Goal: Transaction & Acquisition: Subscribe to service/newsletter

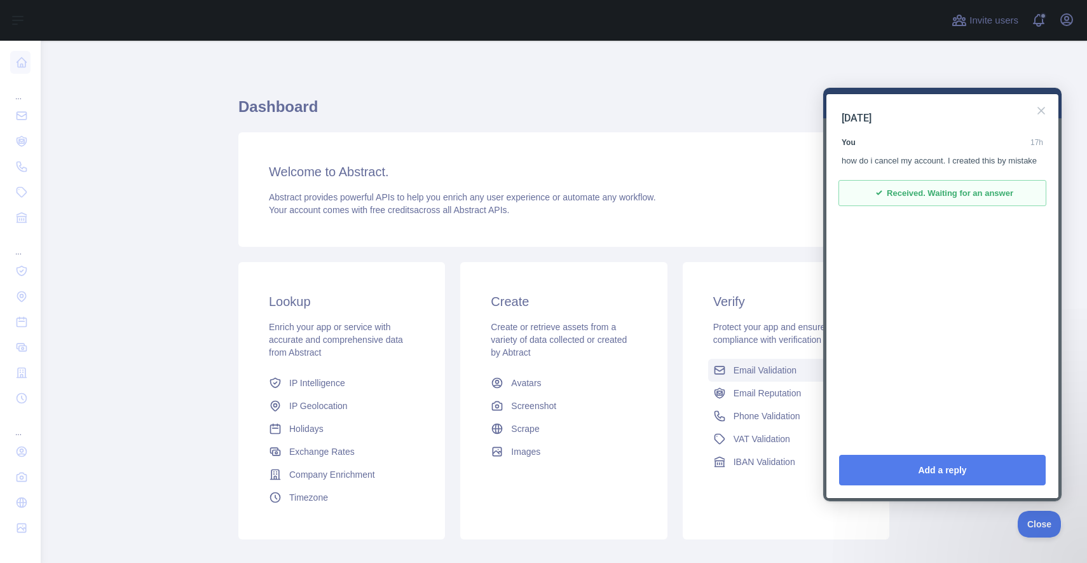
click at [768, 371] on span "Email Validation" at bounding box center [765, 370] width 63 height 13
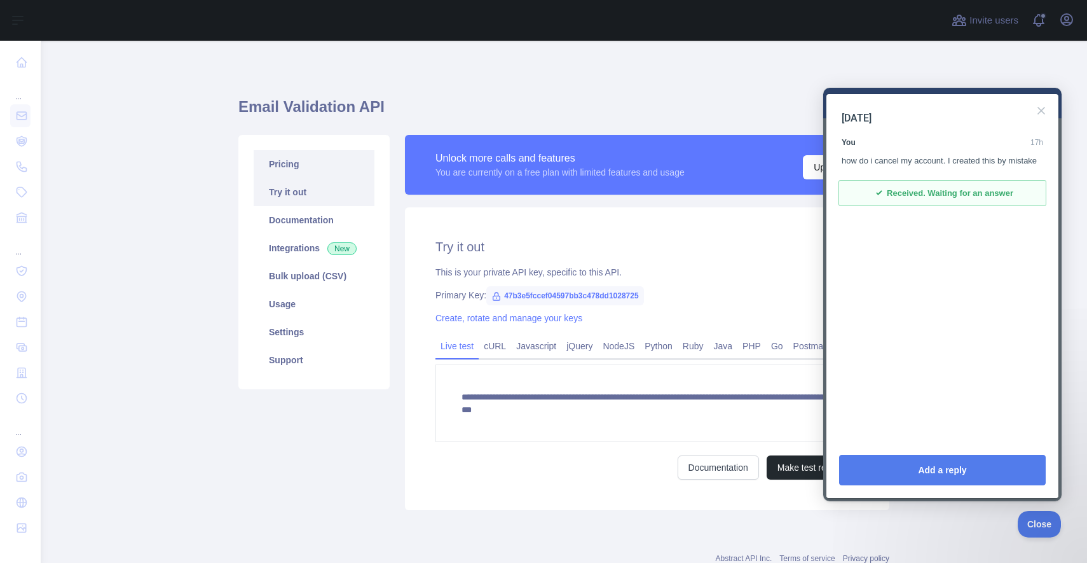
click at [280, 164] on link "Pricing" at bounding box center [314, 164] width 121 height 28
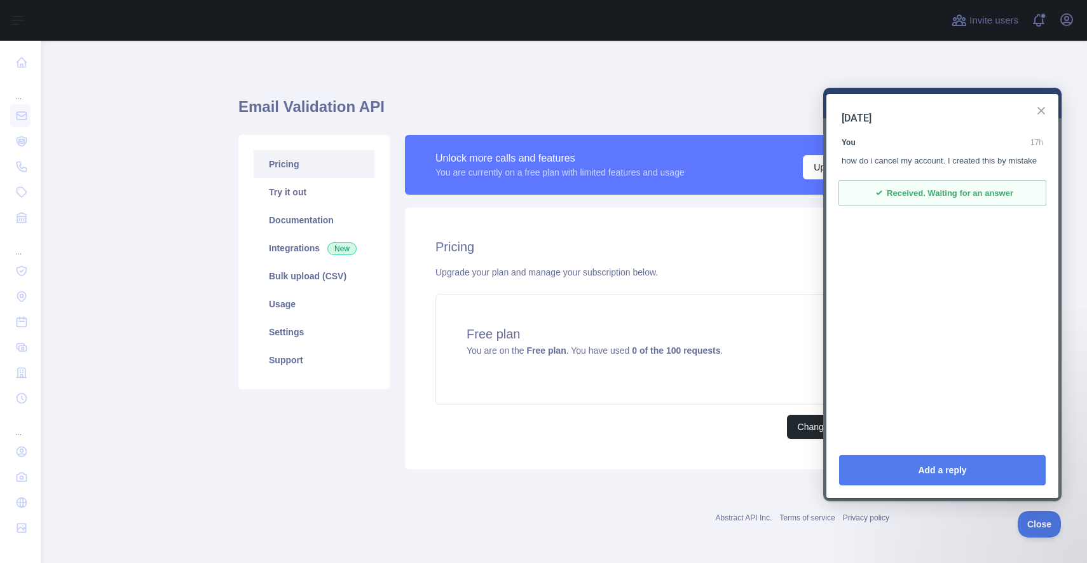
click at [1044, 114] on button "Close" at bounding box center [1041, 110] width 20 height 20
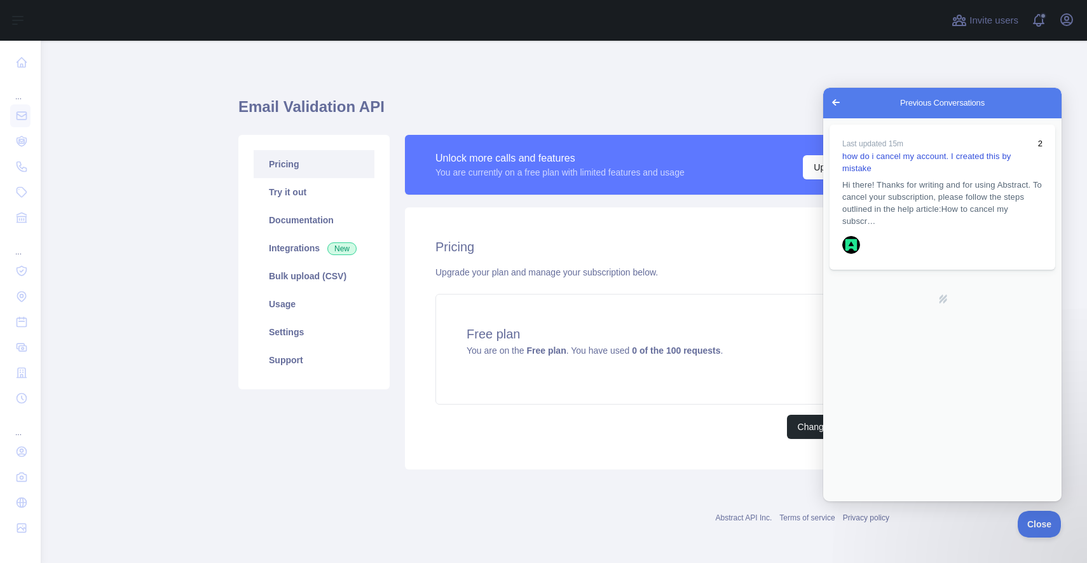
click at [834, 99] on span "Go back" at bounding box center [835, 102] width 15 height 15
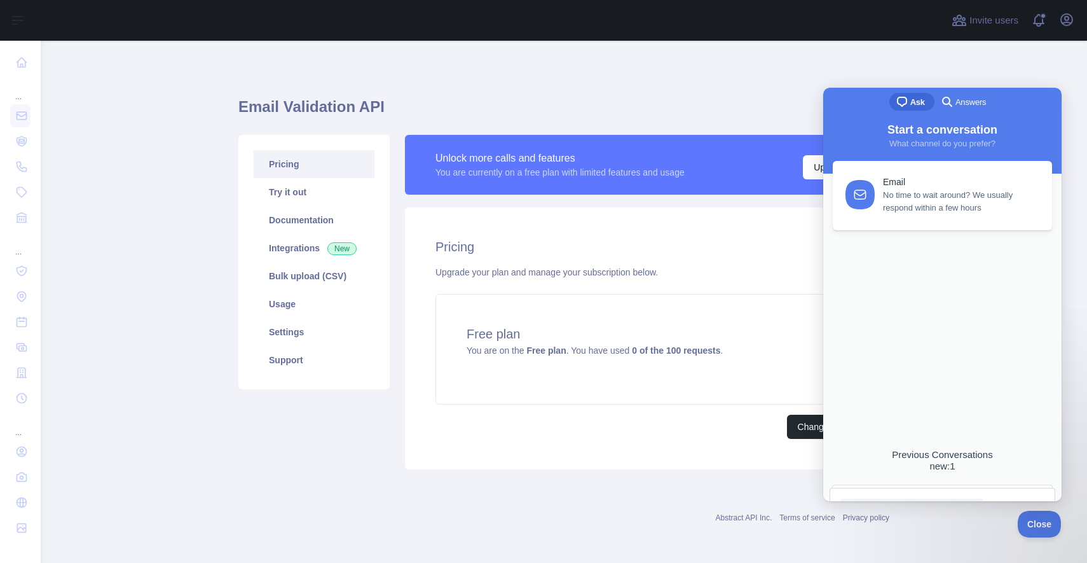
click at [785, 107] on h1 "Email Validation API" at bounding box center [563, 112] width 651 height 31
click at [901, 106] on span "chat-square" at bounding box center [901, 101] width 15 height 15
click at [1034, 524] on span "Close" at bounding box center [1035, 521] width 43 height 9
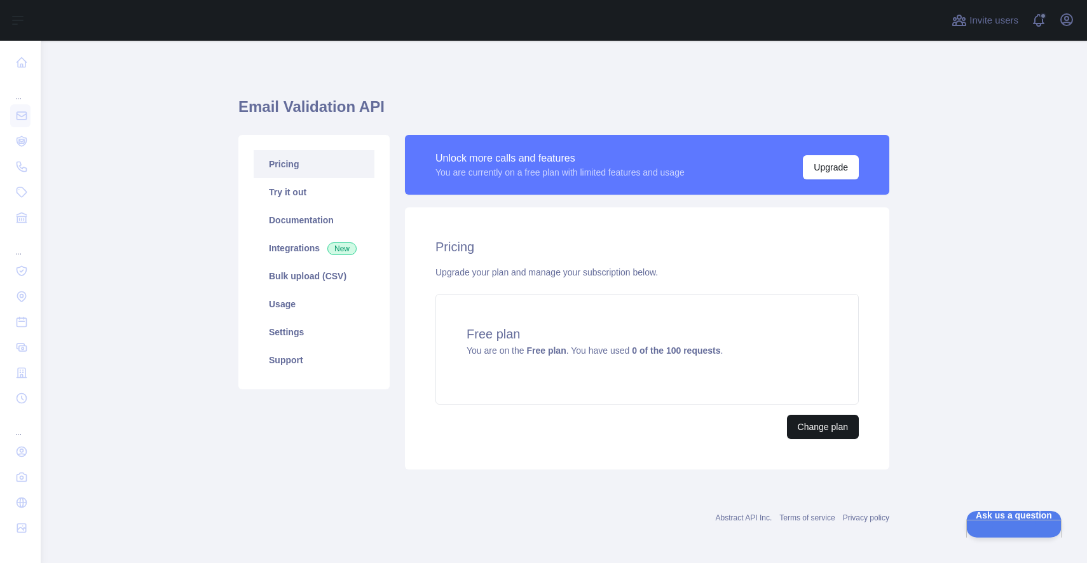
click at [840, 429] on button "Change plan" at bounding box center [823, 426] width 72 height 24
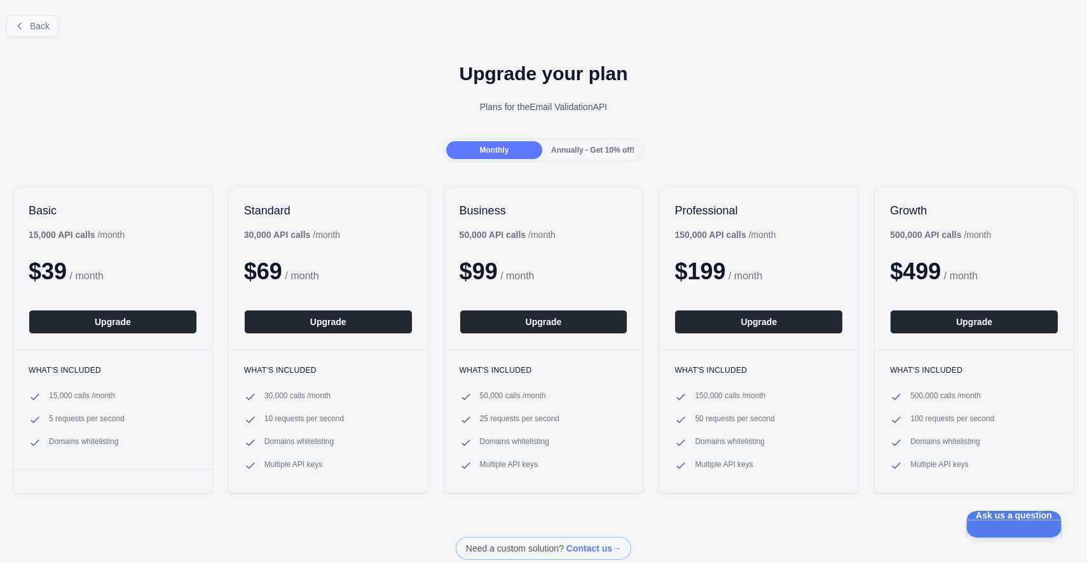
click at [39, 25] on span "Back" at bounding box center [40, 26] width 20 height 10
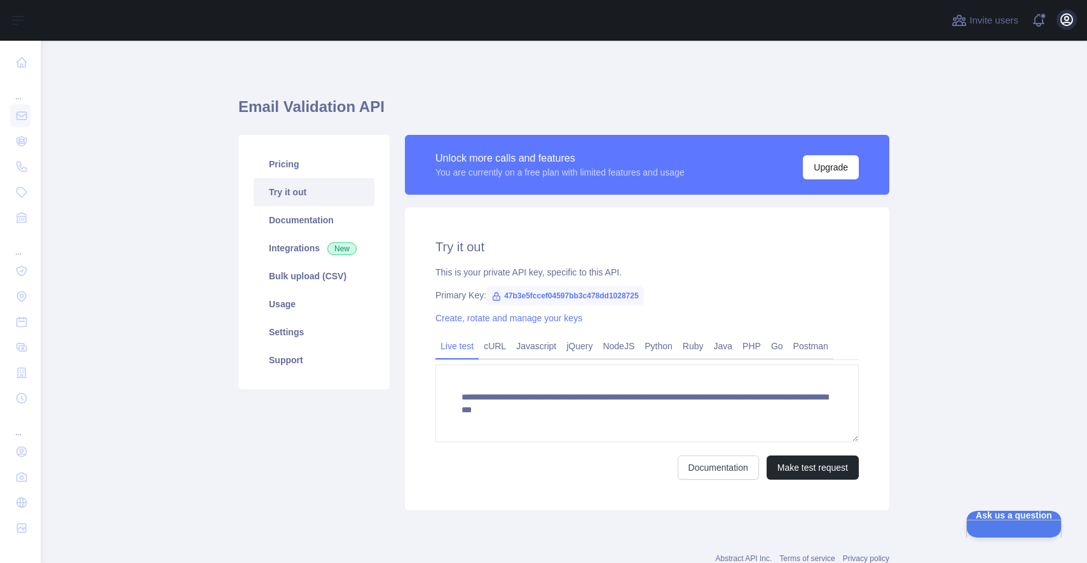
click at [1069, 20] on icon "button" at bounding box center [1066, 19] width 15 height 15
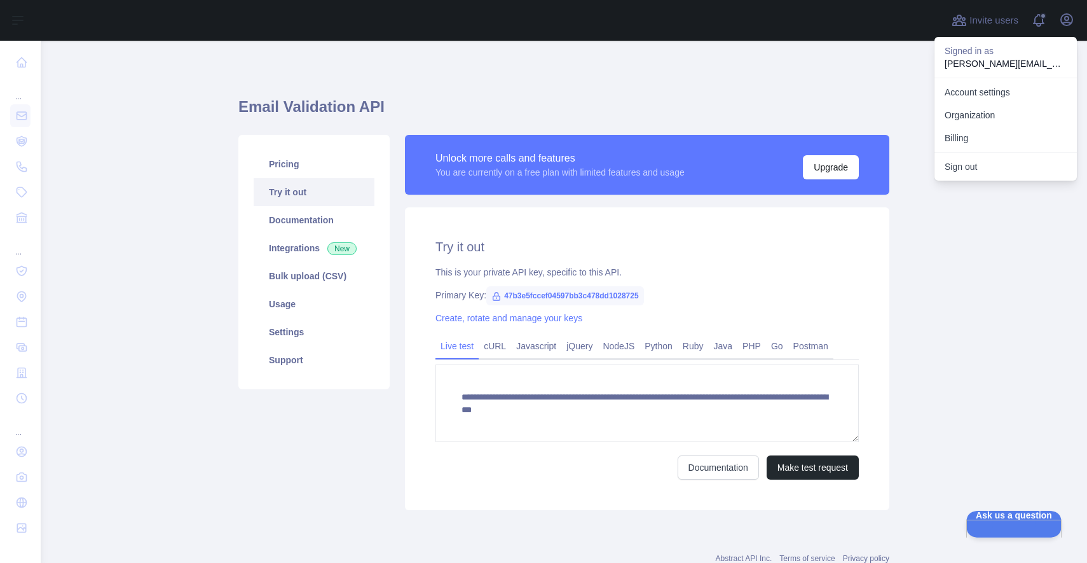
click at [997, 53] on p "Signed in as" at bounding box center [1006, 50] width 122 height 13
click at [973, 169] on button "Sign out" at bounding box center [1005, 166] width 142 height 23
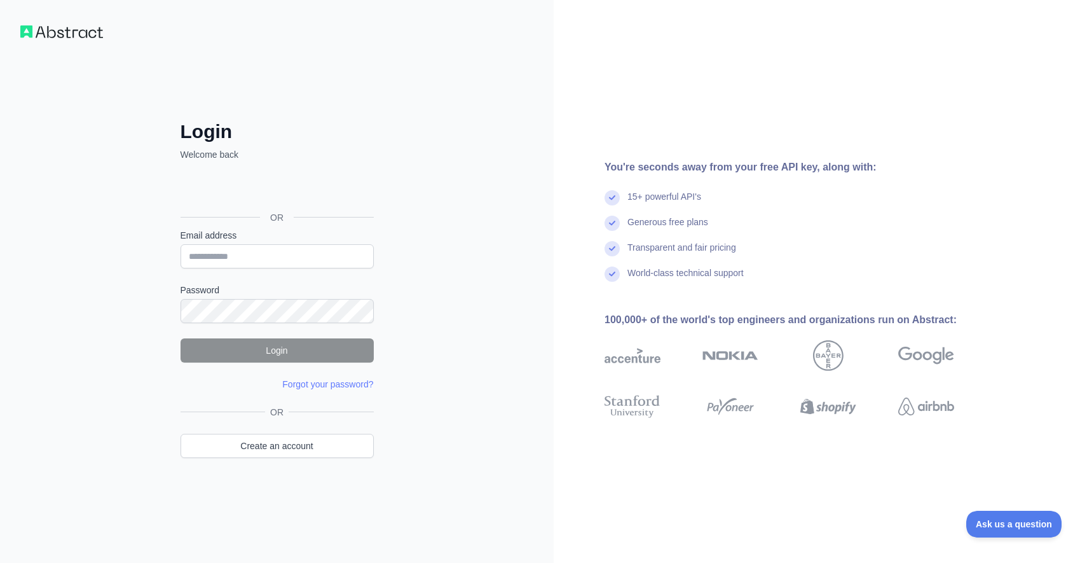
click at [301, 184] on div "Sign in with Google. Opens in new tab" at bounding box center [276, 189] width 191 height 28
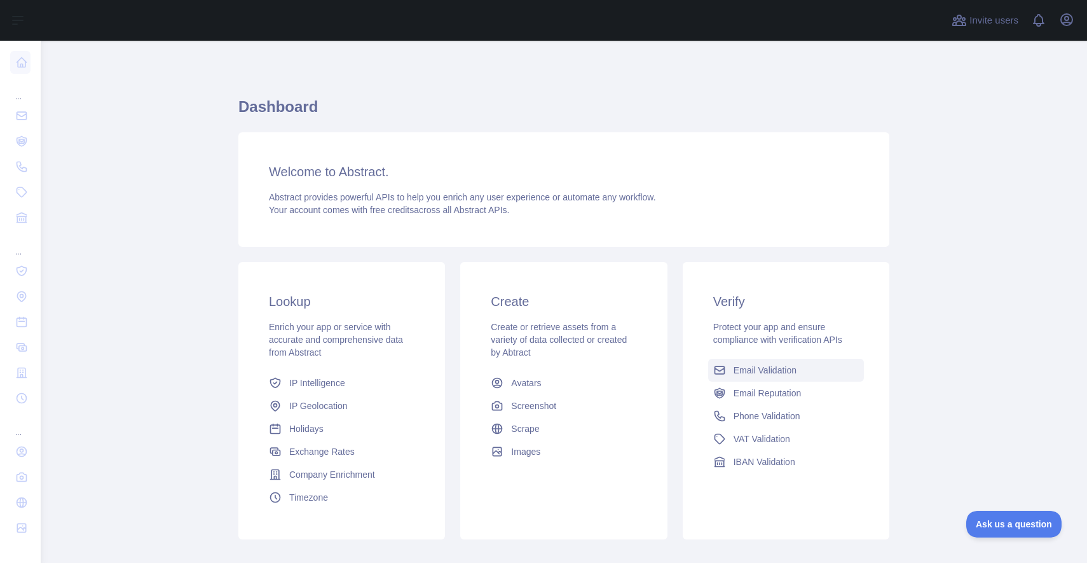
click at [770, 371] on span "Email Validation" at bounding box center [765, 370] width 63 height 13
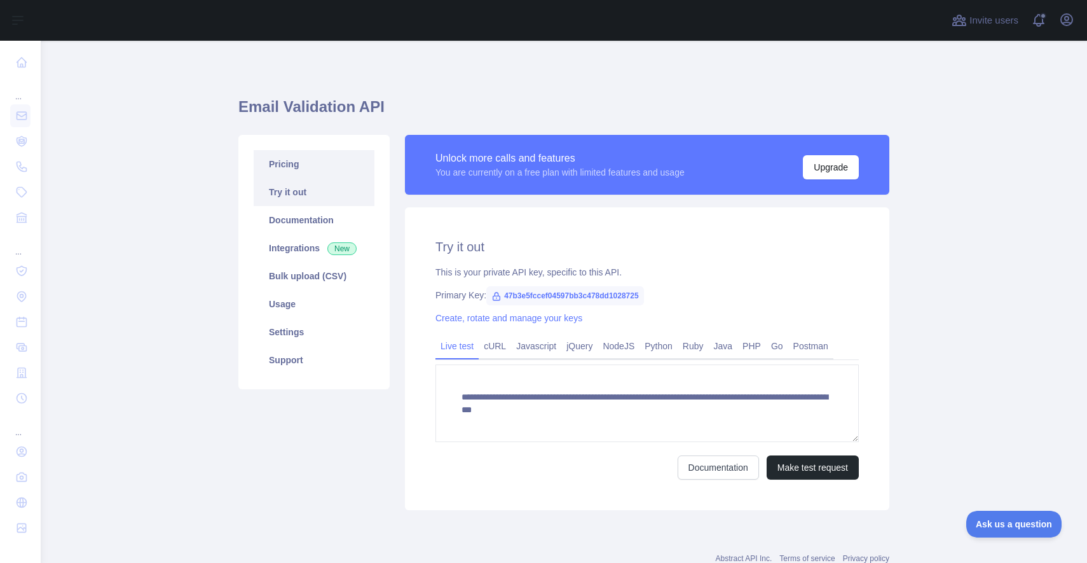
click at [287, 163] on link "Pricing" at bounding box center [314, 164] width 121 height 28
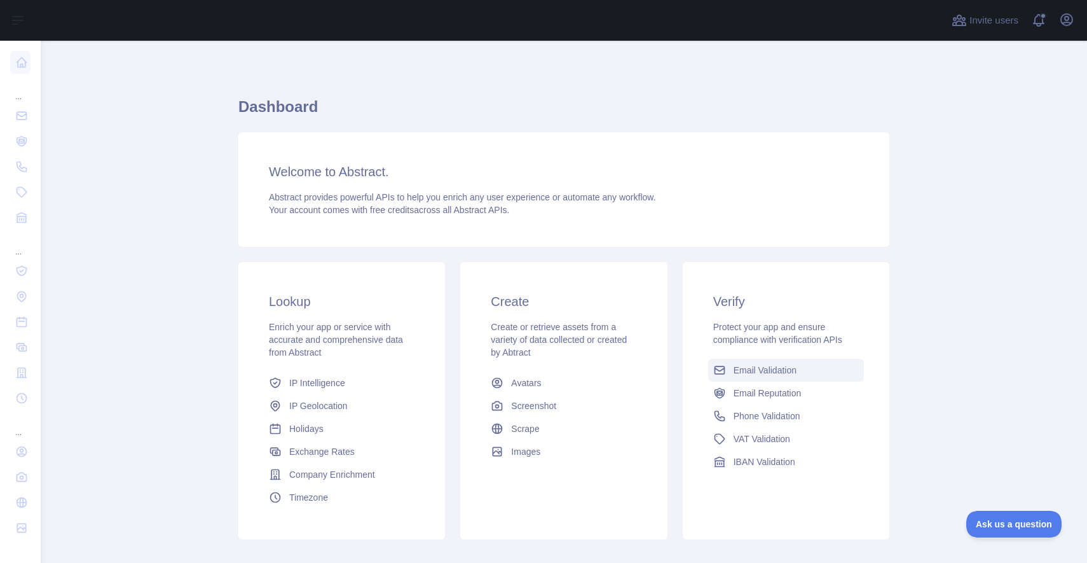
click at [739, 364] on span "Email Validation" at bounding box center [765, 370] width 63 height 13
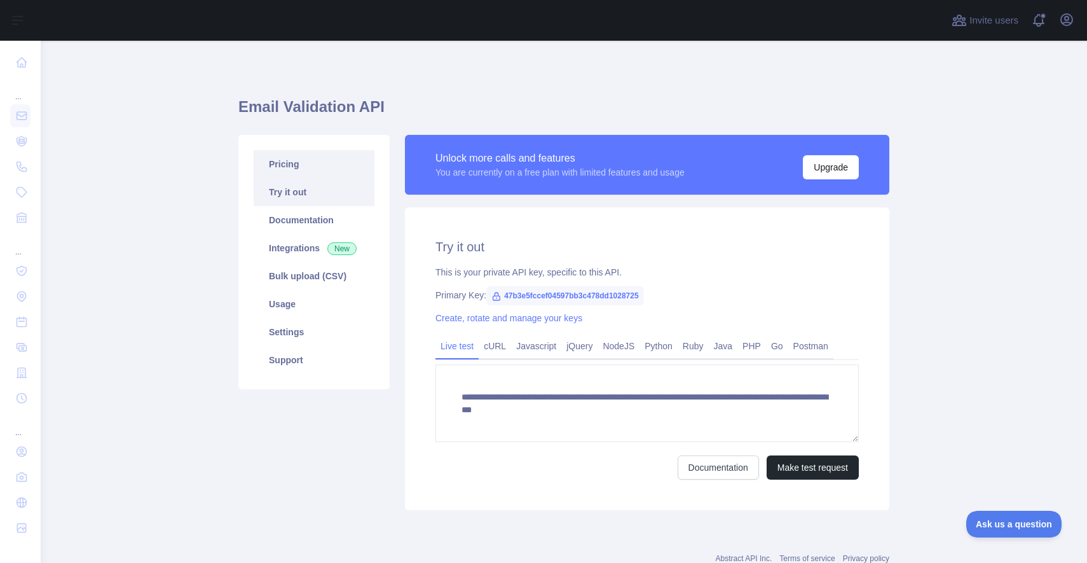
click at [303, 173] on link "Pricing" at bounding box center [314, 164] width 121 height 28
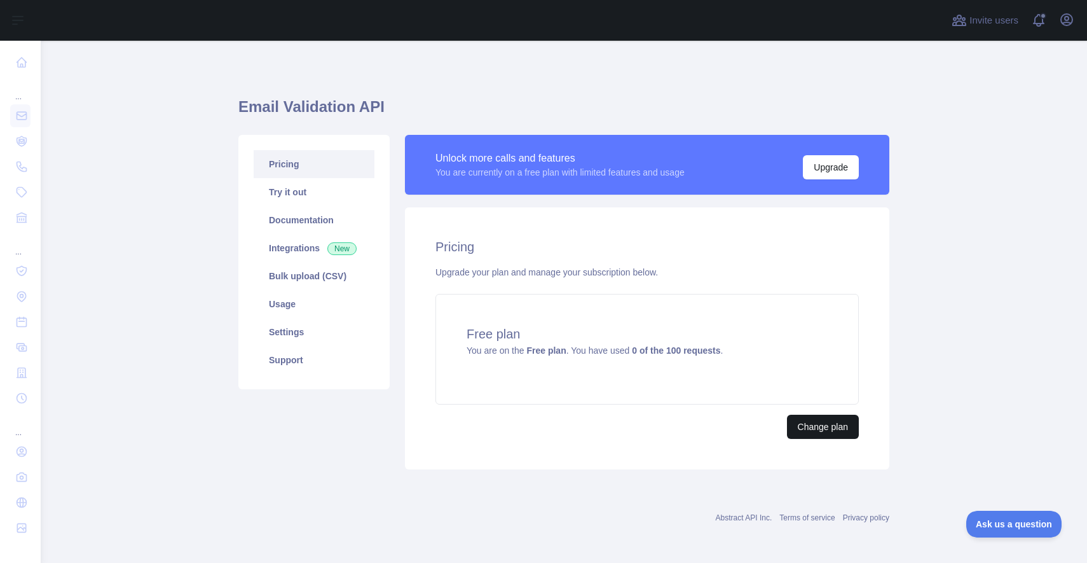
click at [807, 428] on button "Change plan" at bounding box center [823, 426] width 72 height 24
